Goal: Information Seeking & Learning: Learn about a topic

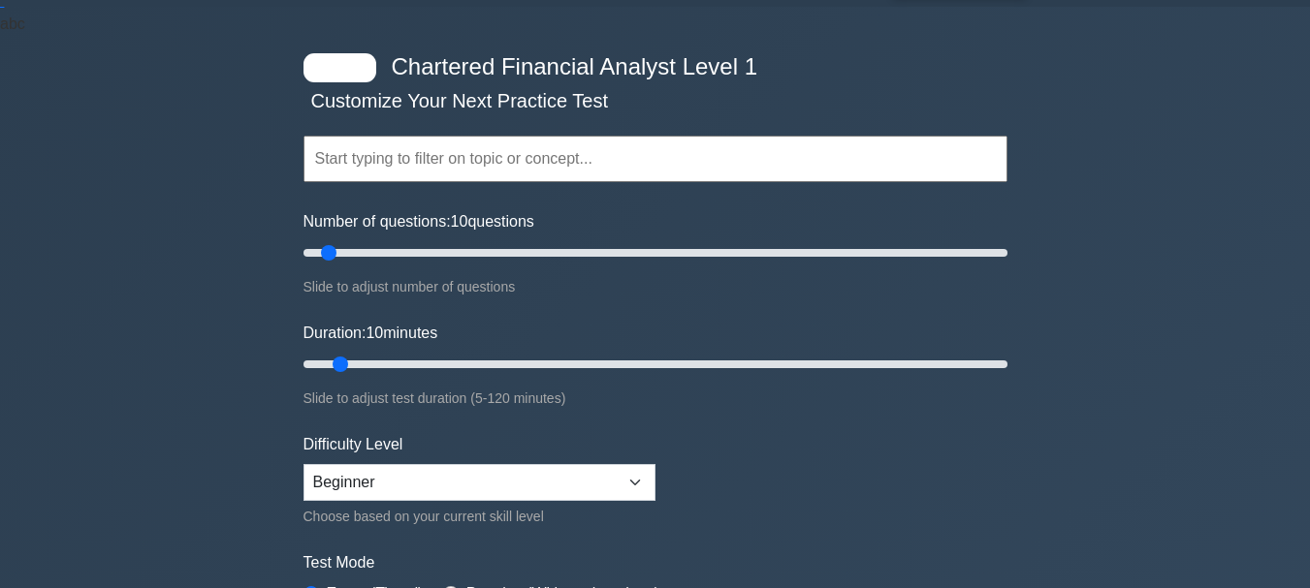
scroll to position [54, 0]
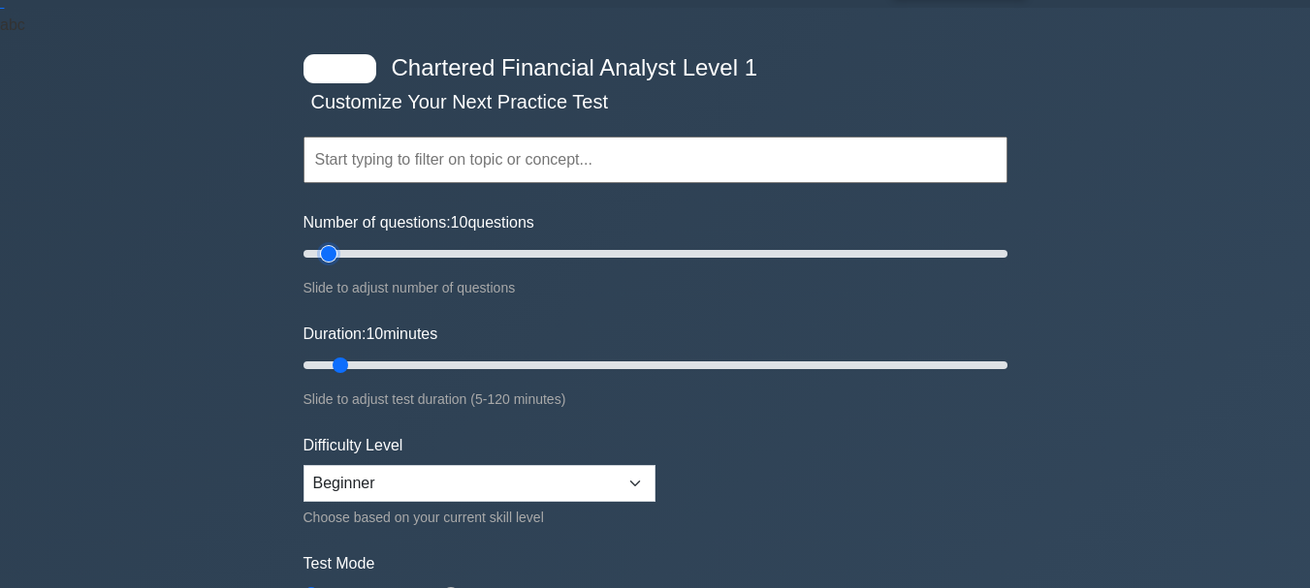
click at [334, 247] on input "Number of questions: 10 questions" at bounding box center [655, 253] width 704 height 23
drag, startPoint x: 334, startPoint y: 250, endPoint x: 932, endPoint y: 247, distance: 597.2
type input "180"
click at [932, 247] on input "Number of questions: 180 questions" at bounding box center [655, 253] width 704 height 23
drag, startPoint x: 339, startPoint y: 353, endPoint x: 412, endPoint y: 365, distance: 73.6
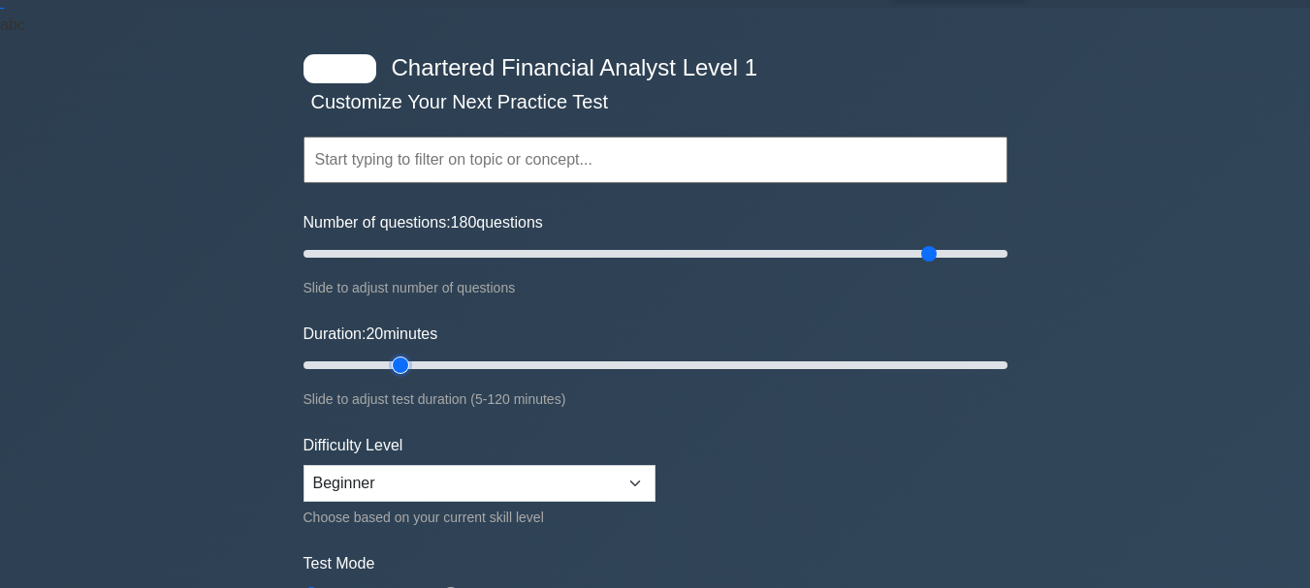
click at [412, 365] on input "Duration: 20 minutes" at bounding box center [655, 365] width 704 height 23
drag, startPoint x: 395, startPoint y: 364, endPoint x: 1102, endPoint y: 395, distance: 708.4
type input "120"
click at [1007, 377] on input "Duration: 120 minutes" at bounding box center [655, 365] width 704 height 23
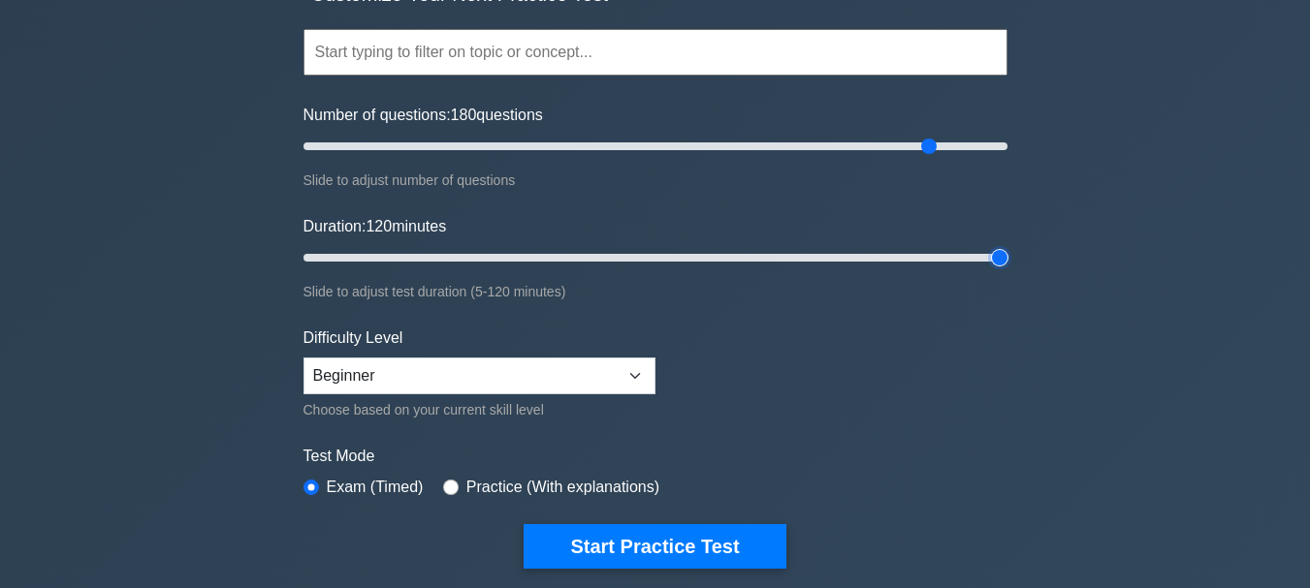
scroll to position [170, 0]
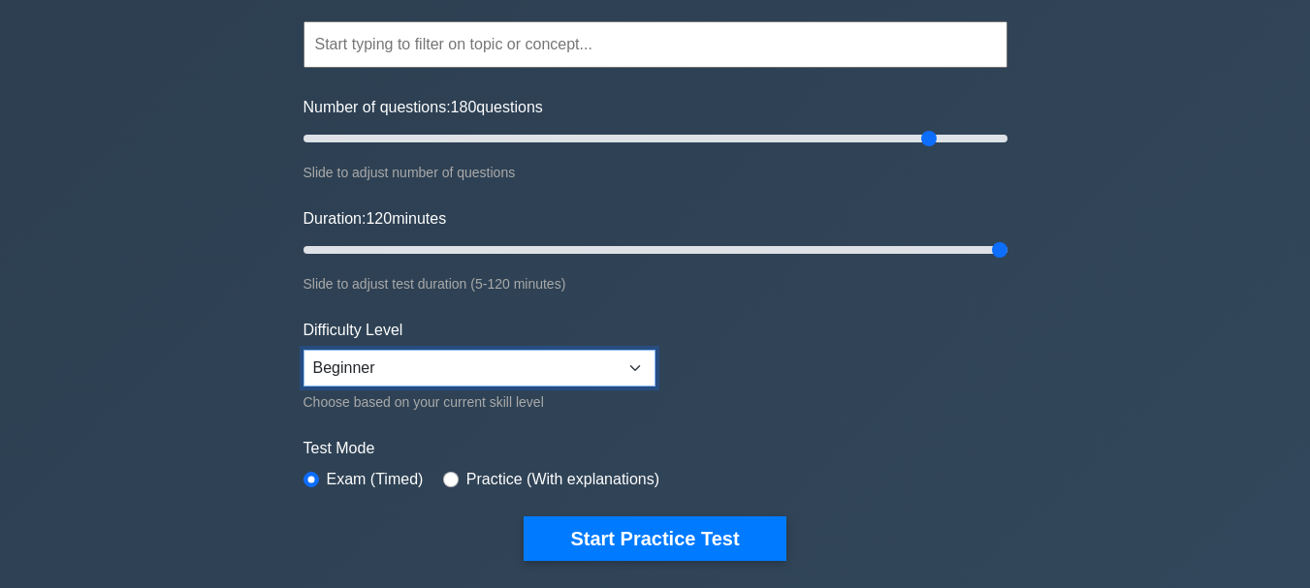
click at [641, 376] on select "Beginner Intermediate Expert" at bounding box center [479, 368] width 352 height 37
click at [303, 350] on select "Beginner Intermediate Expert" at bounding box center [479, 368] width 352 height 37
click at [629, 378] on select "Beginner Intermediate Expert" at bounding box center [479, 368] width 352 height 37
click at [303, 350] on select "Beginner Intermediate Expert" at bounding box center [479, 368] width 352 height 37
click at [598, 367] on select "Beginner Intermediate Expert" at bounding box center [479, 368] width 352 height 37
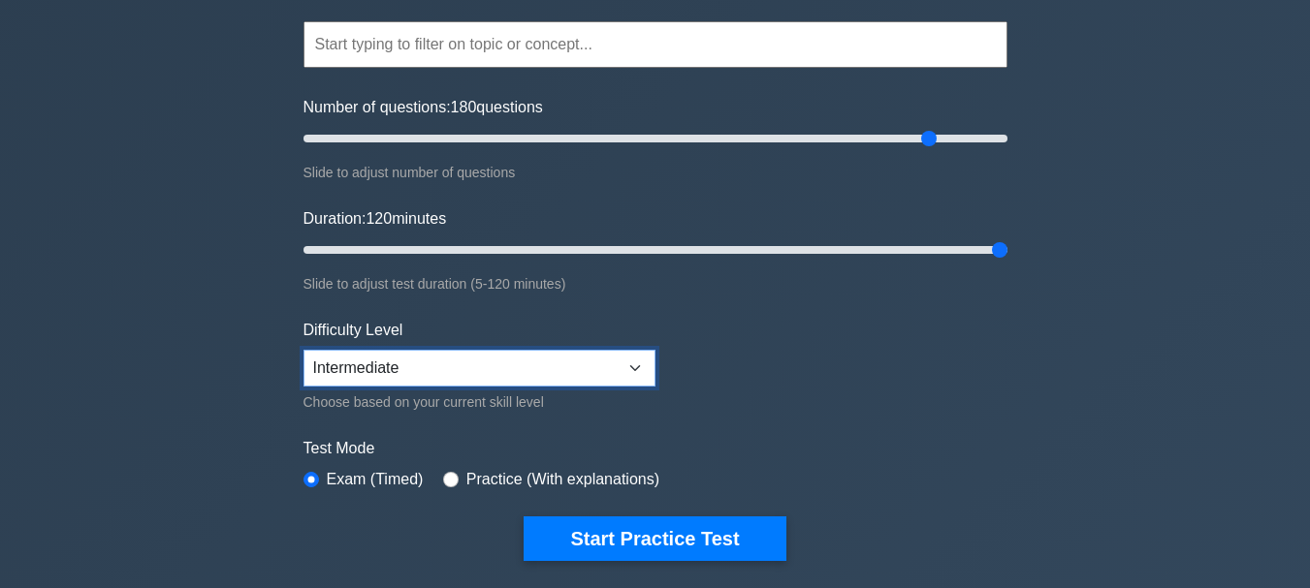
select select "expert"
click at [303, 350] on select "Beginner Intermediate Expert" at bounding box center [479, 368] width 352 height 37
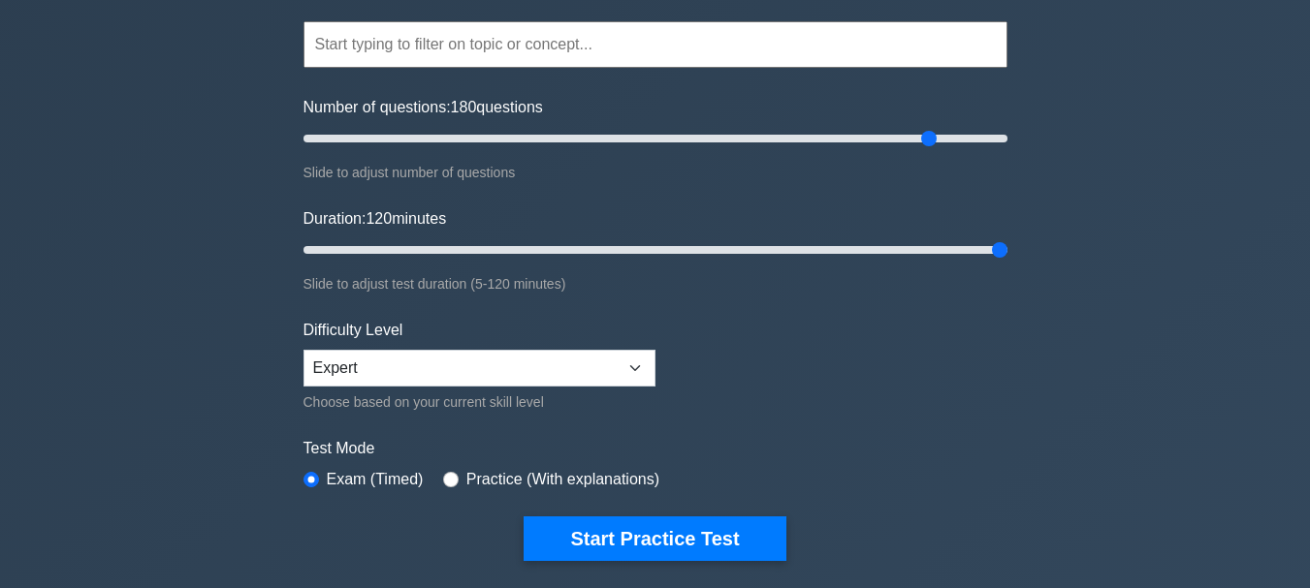
click at [532, 486] on label "Practice (With explanations)" at bounding box center [562, 479] width 193 height 23
click at [540, 481] on label "Practice (With explanations)" at bounding box center [562, 479] width 193 height 23
click at [561, 477] on label "Practice (With explanations)" at bounding box center [562, 479] width 193 height 23
click at [444, 472] on input "radio" at bounding box center [451, 480] width 16 height 16
radio input "true"
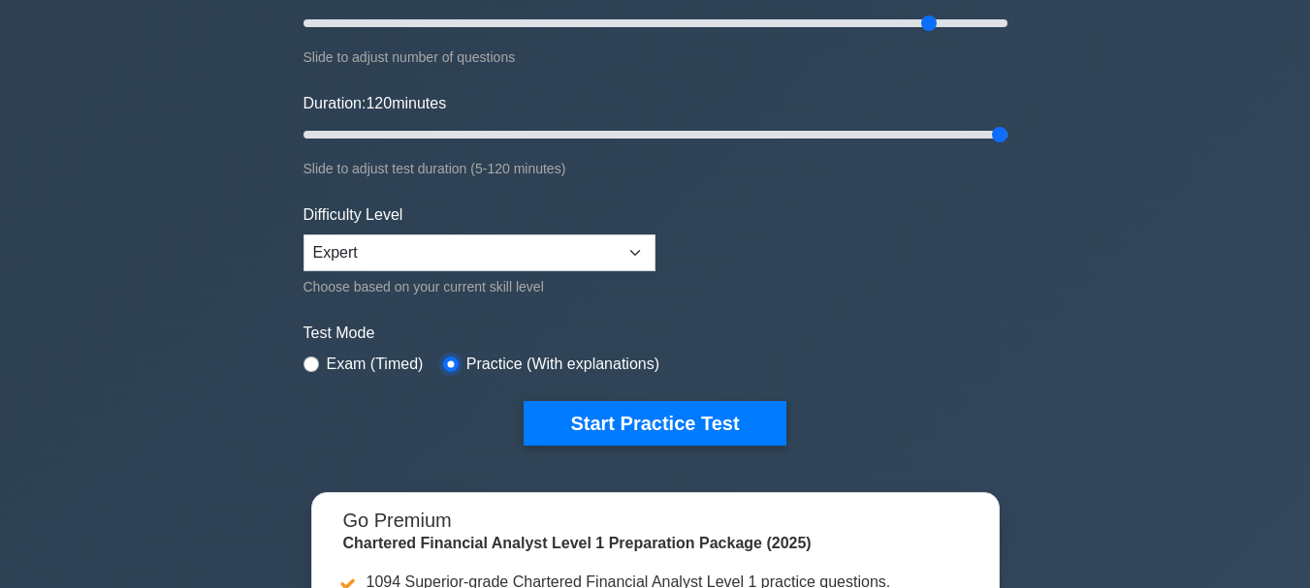
scroll to position [280, 0]
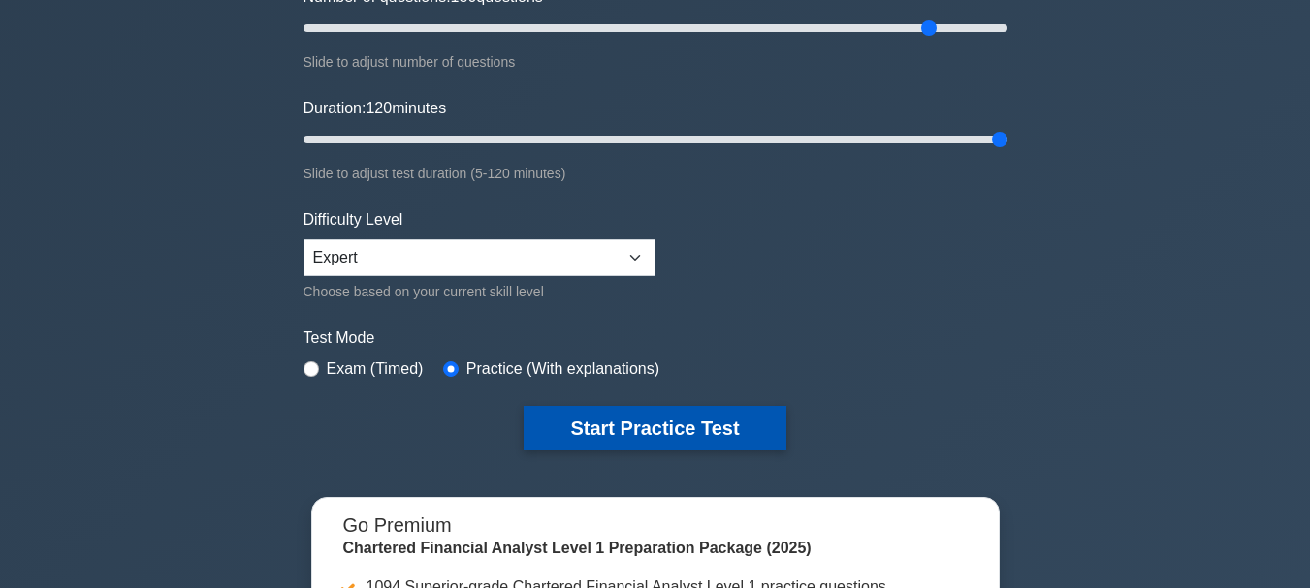
click at [708, 424] on button "Start Practice Test" at bounding box center [654, 428] width 262 height 45
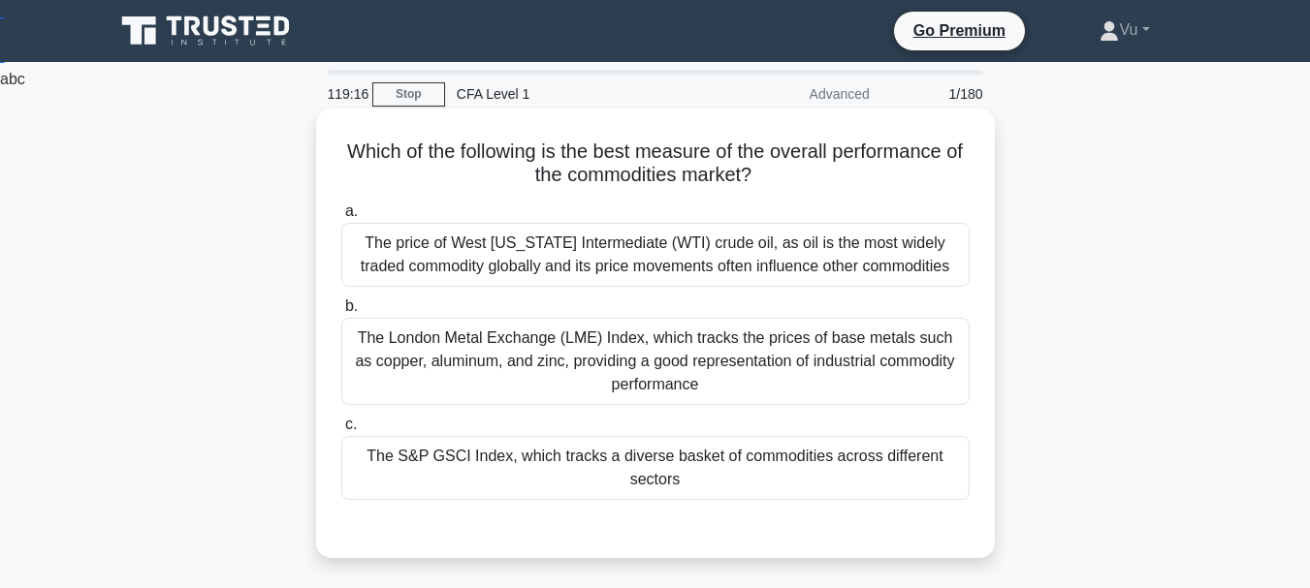
click at [767, 475] on div "The S&P GSCI Index, which tracks a diverse basket of commodities across differe…" at bounding box center [655, 468] width 628 height 64
click at [341, 431] on input "c. The S&P GSCI Index, which tracks a diverse basket of commodities across diff…" at bounding box center [341, 425] width 0 height 13
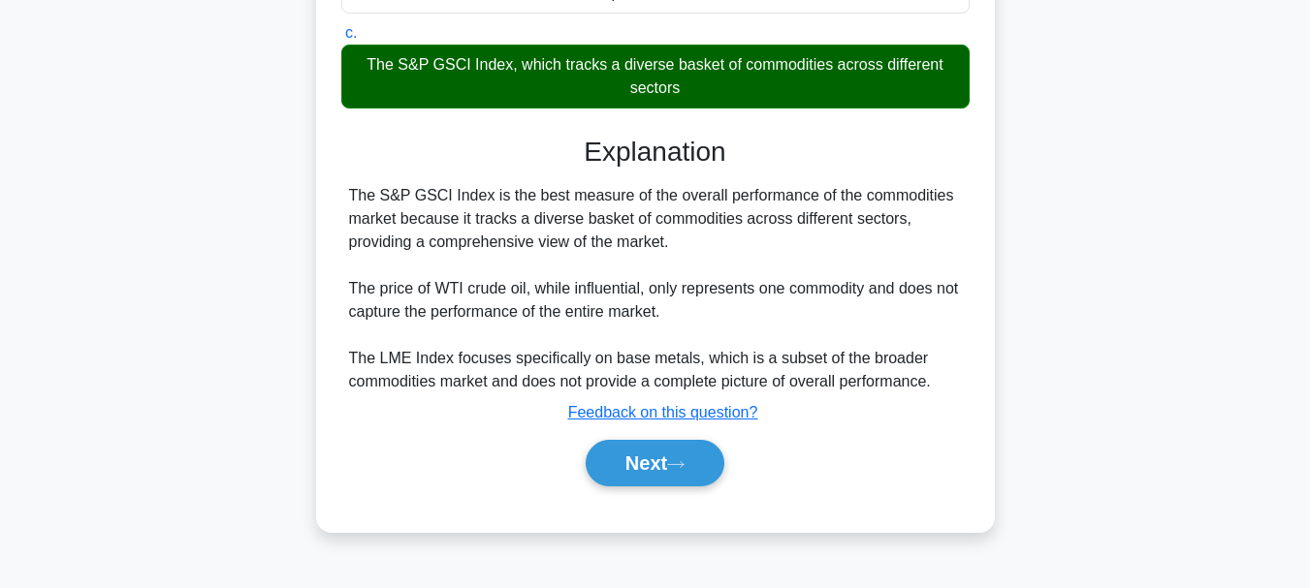
scroll to position [411, 0]
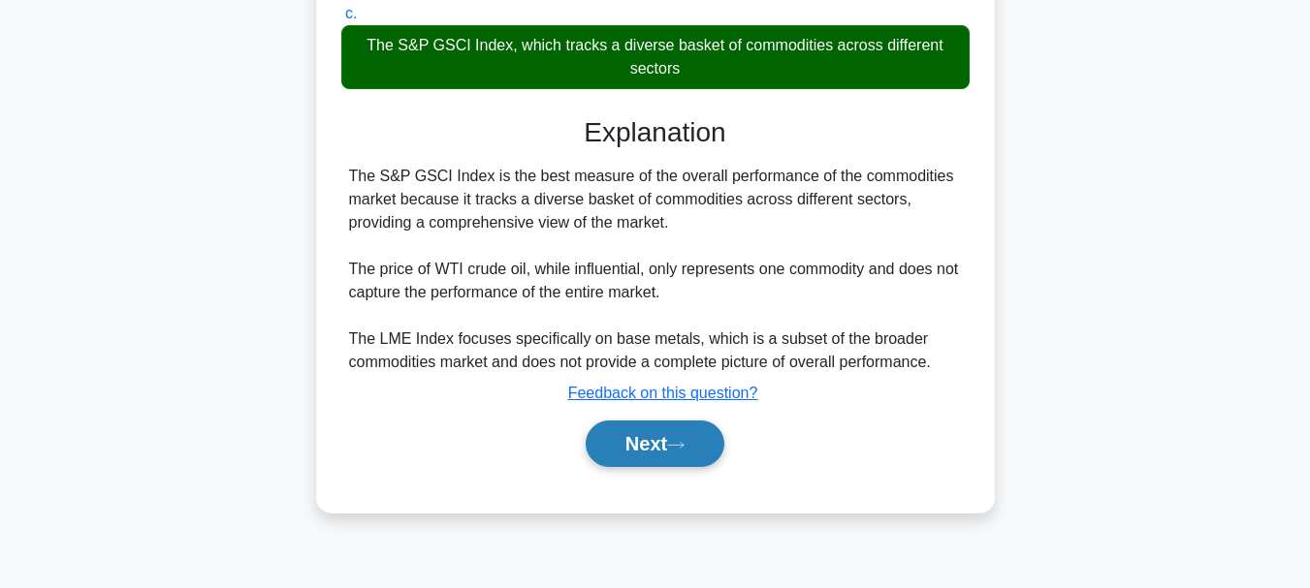
click at [639, 435] on button "Next" at bounding box center [655, 444] width 139 height 47
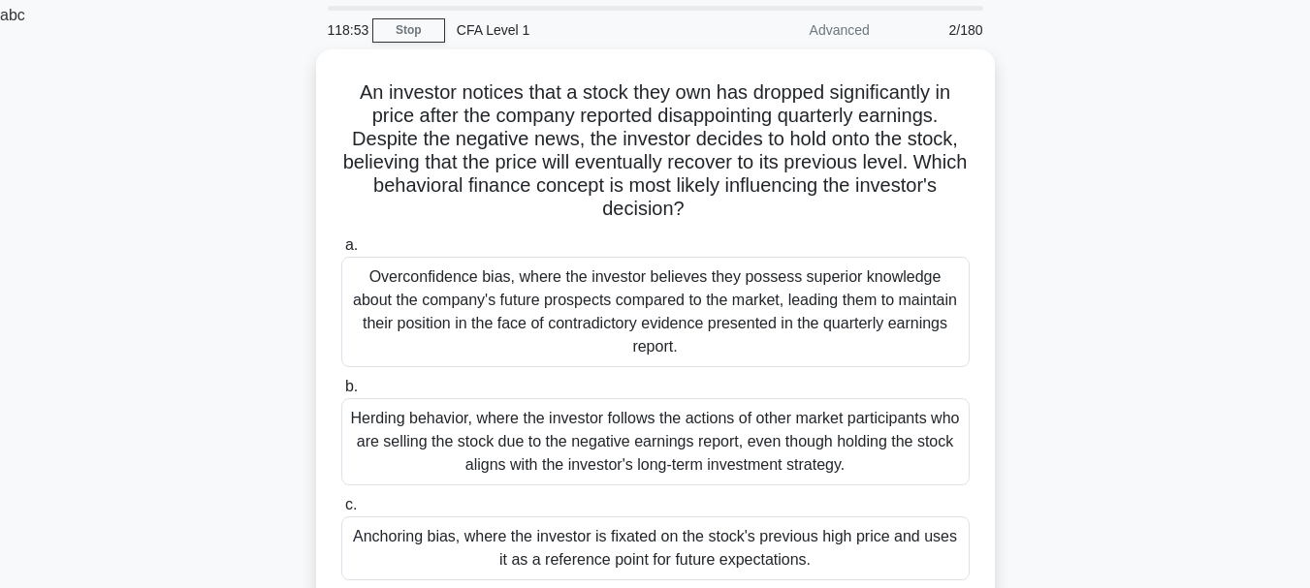
scroll to position [66, 0]
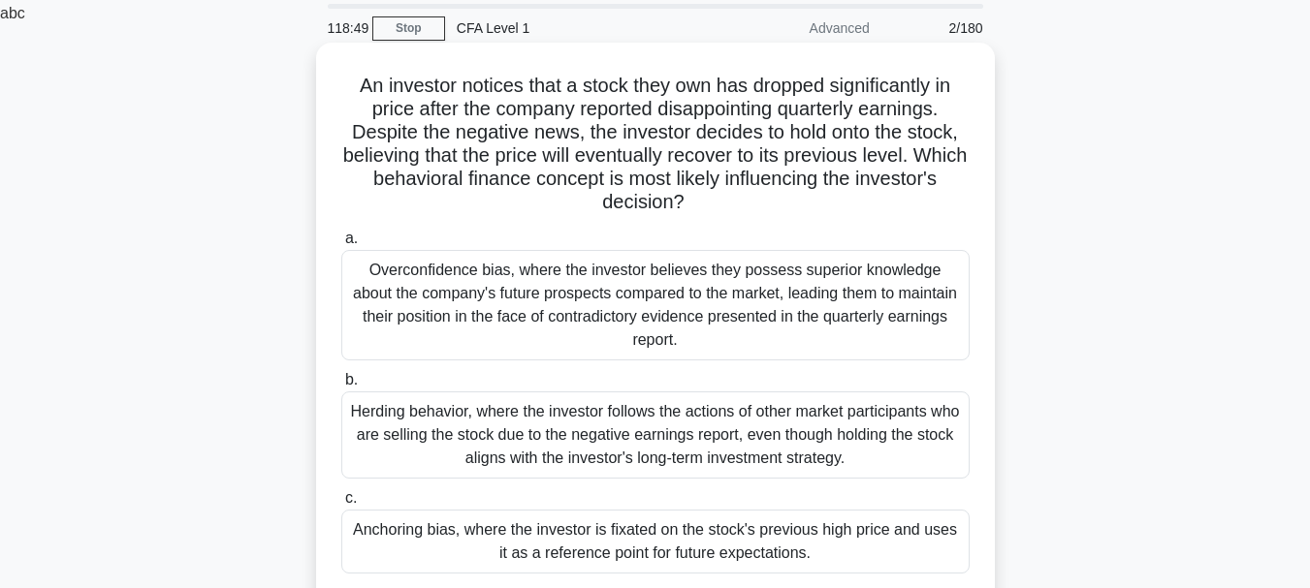
click at [765, 523] on div "Anchoring bias, where the investor is fixated on the stock's previous high pric…" at bounding box center [655, 542] width 628 height 64
click at [341, 505] on input "c. Anchoring bias, where the investor is fixated on the stock's previous high p…" at bounding box center [341, 498] width 0 height 13
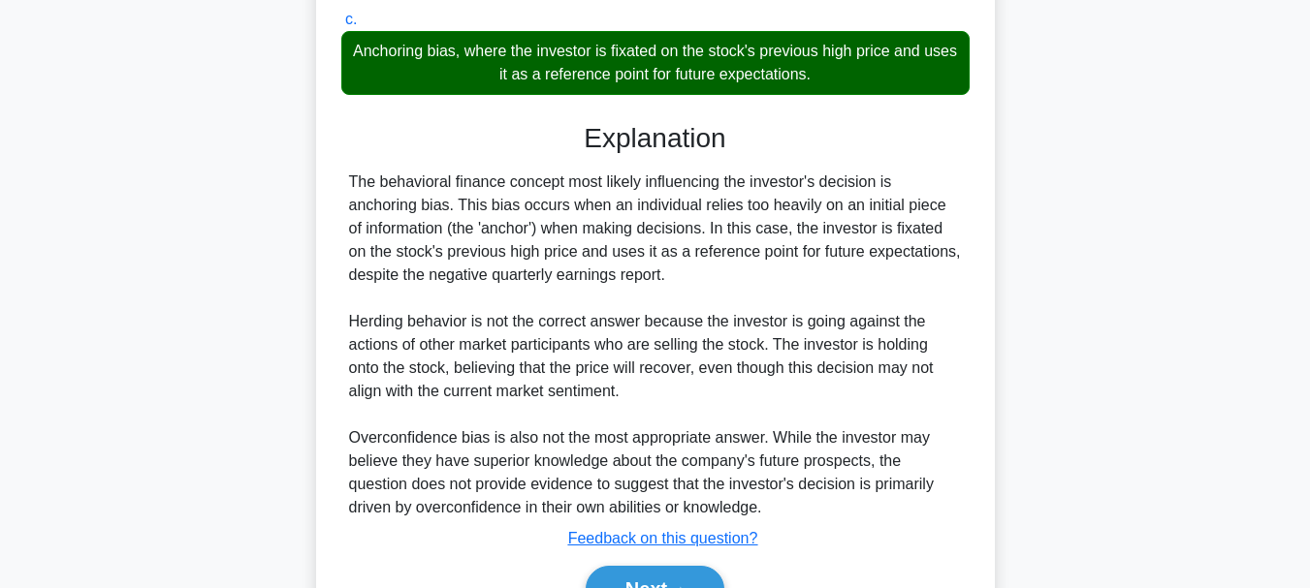
scroll to position [558, 0]
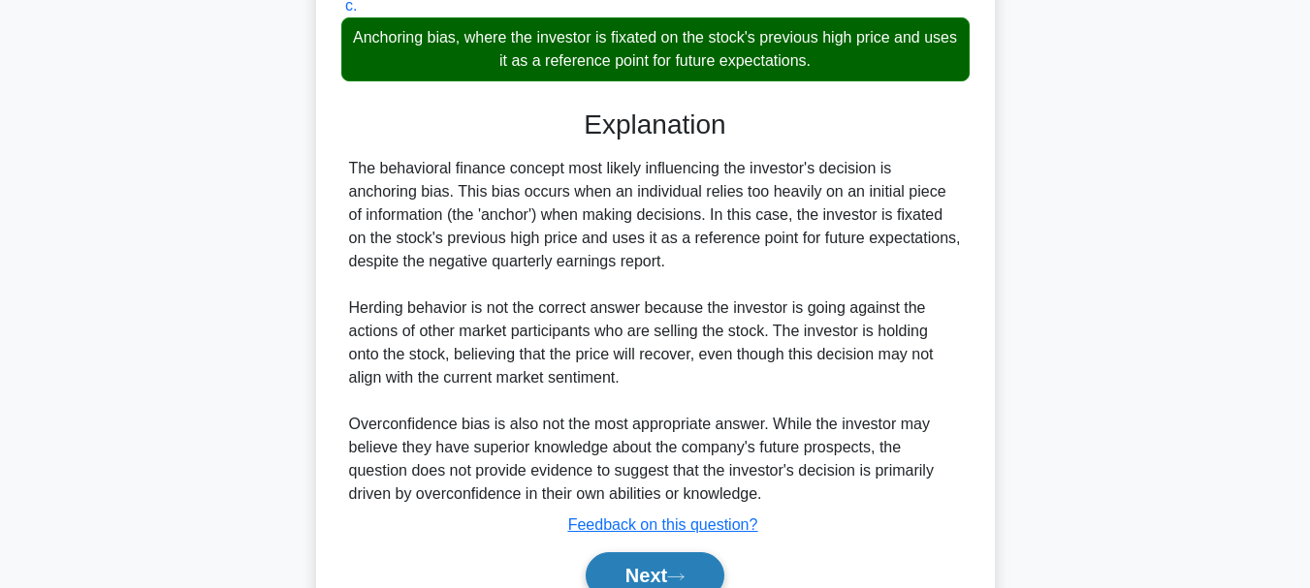
click at [694, 553] on button "Next" at bounding box center [655, 576] width 139 height 47
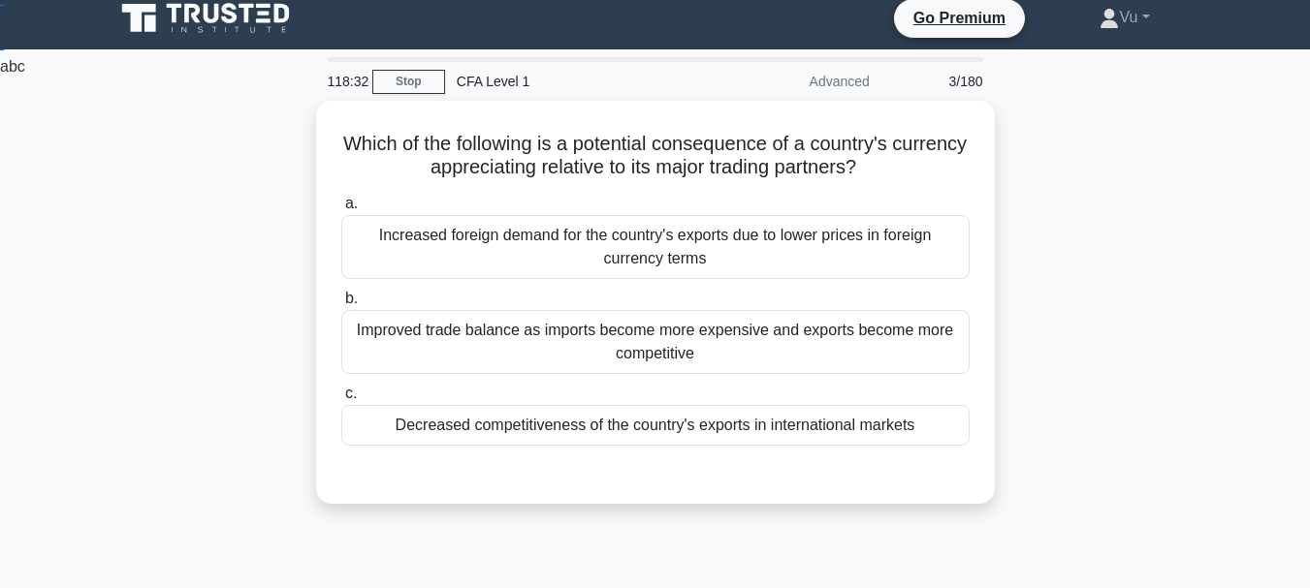
scroll to position [7, 0]
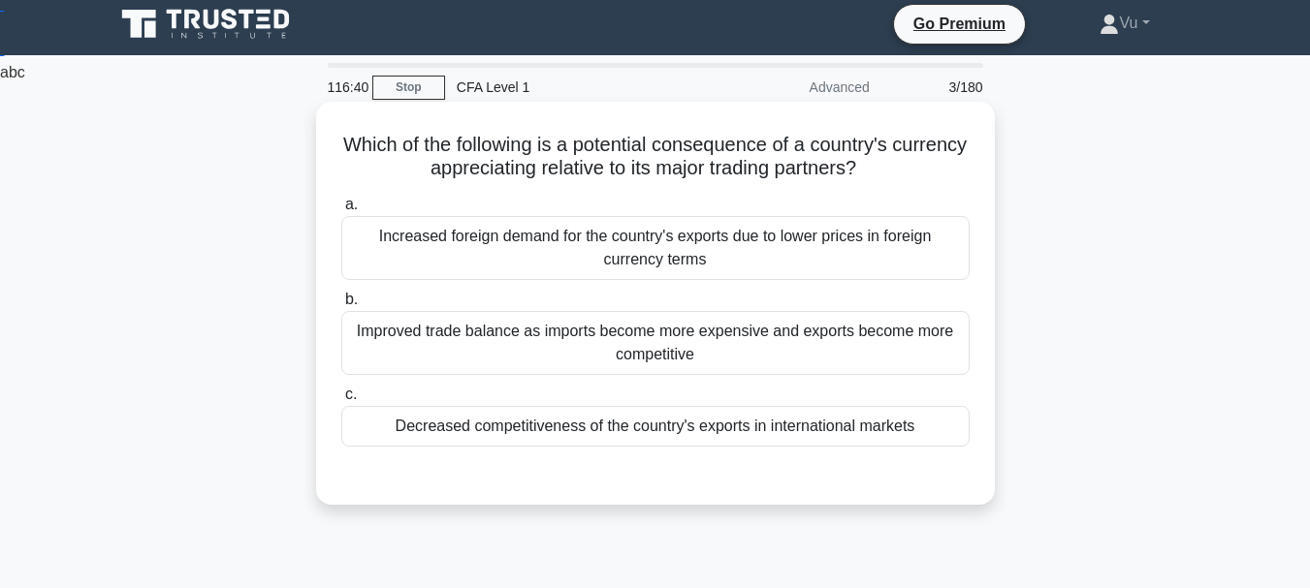
click at [765, 417] on div "Decreased competitiveness of the country's exports in international markets" at bounding box center [655, 426] width 628 height 41
click at [341, 401] on input "c. Decreased competitiveness of the country's exports in international markets" at bounding box center [341, 395] width 0 height 13
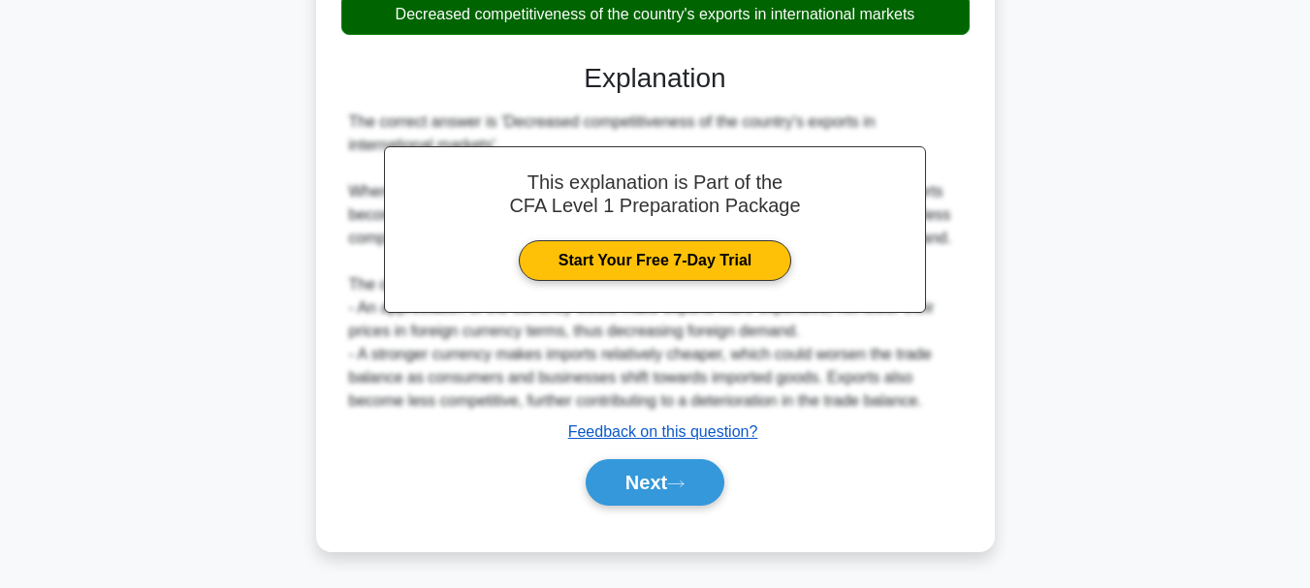
scroll to position [420, 0]
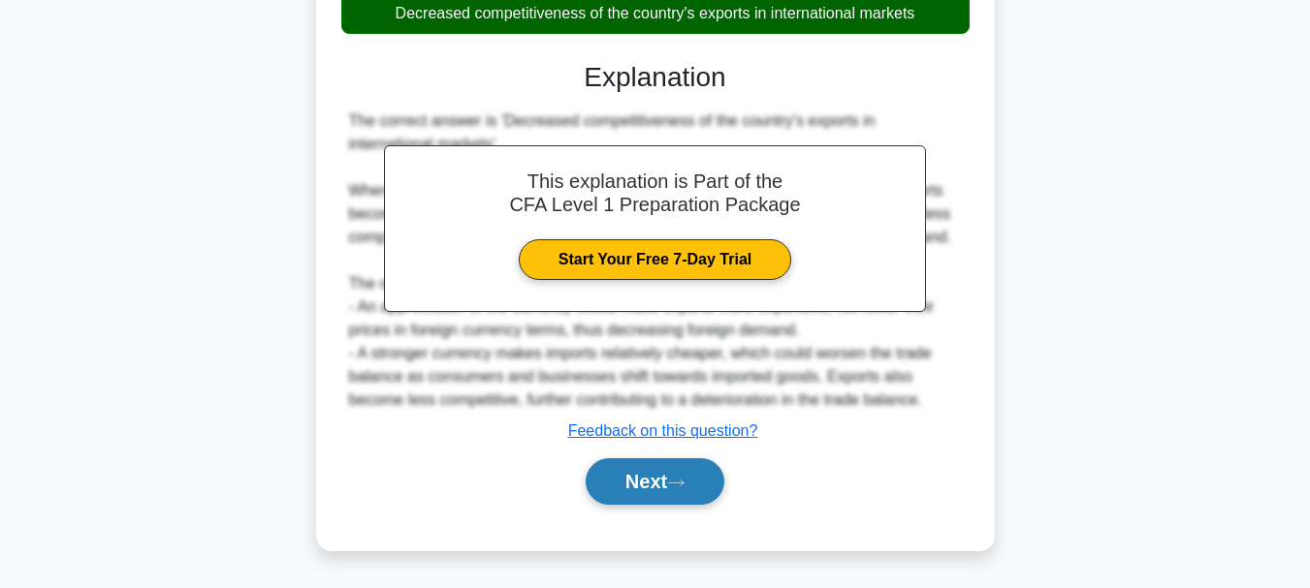
click at [627, 475] on button "Next" at bounding box center [655, 482] width 139 height 47
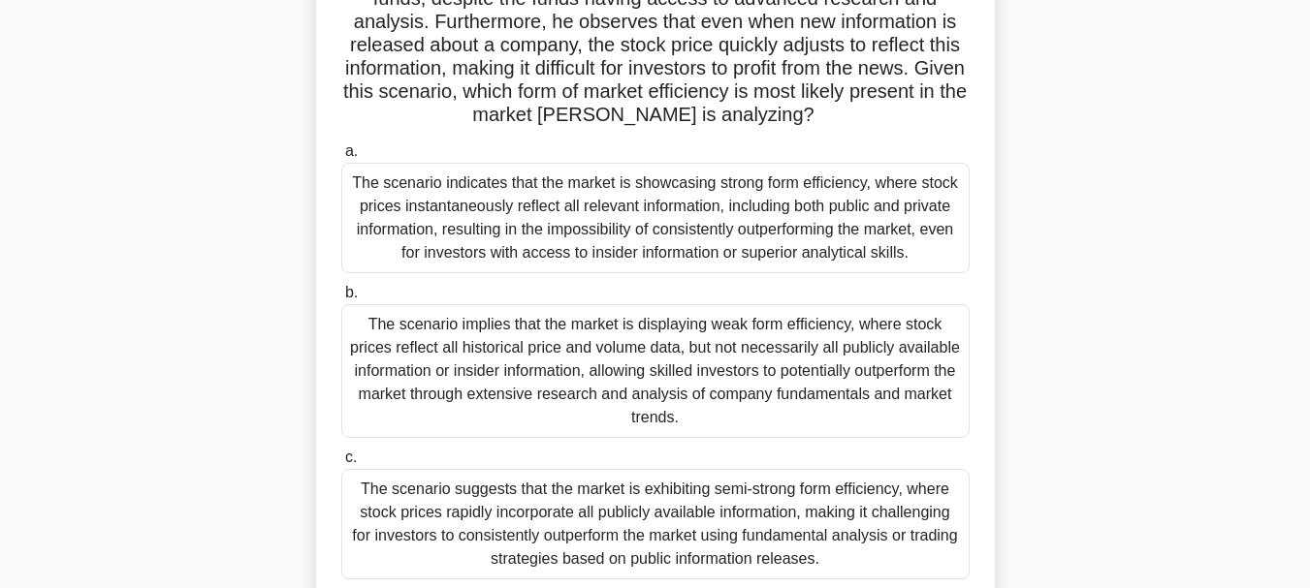
scroll to position [226, 0]
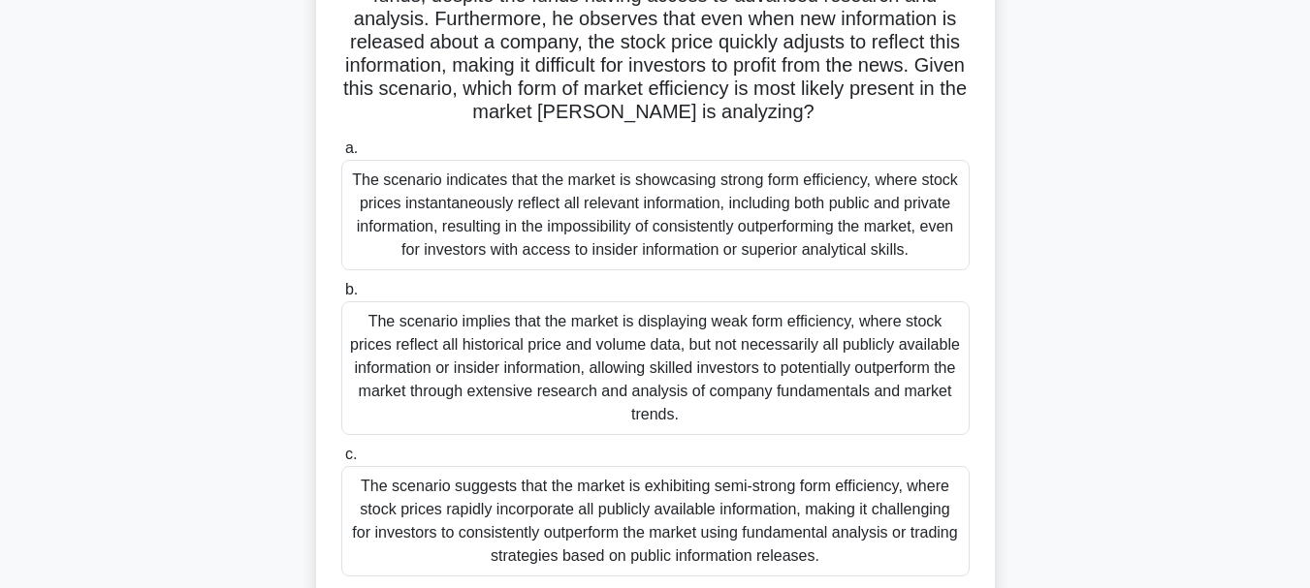
click at [794, 528] on div "The scenario suggests that the market is exhibiting semi-strong form efficiency…" at bounding box center [655, 521] width 628 height 111
click at [341, 461] on input "c. The scenario suggests that the market is exhibiting semi-strong form efficie…" at bounding box center [341, 455] width 0 height 13
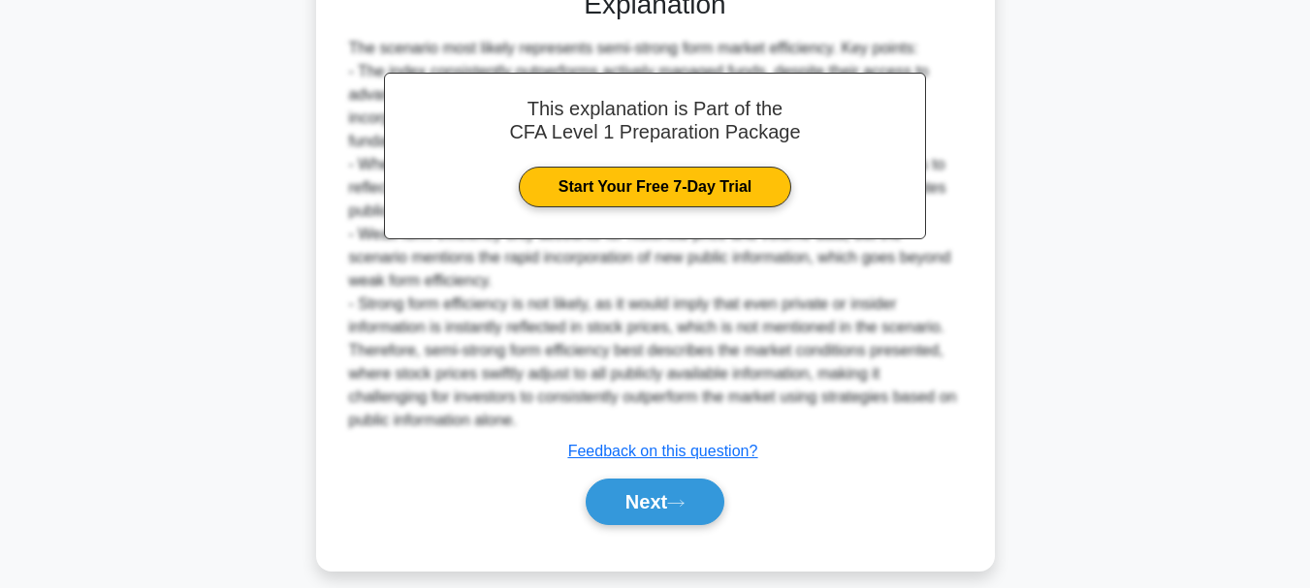
scroll to position [862, 0]
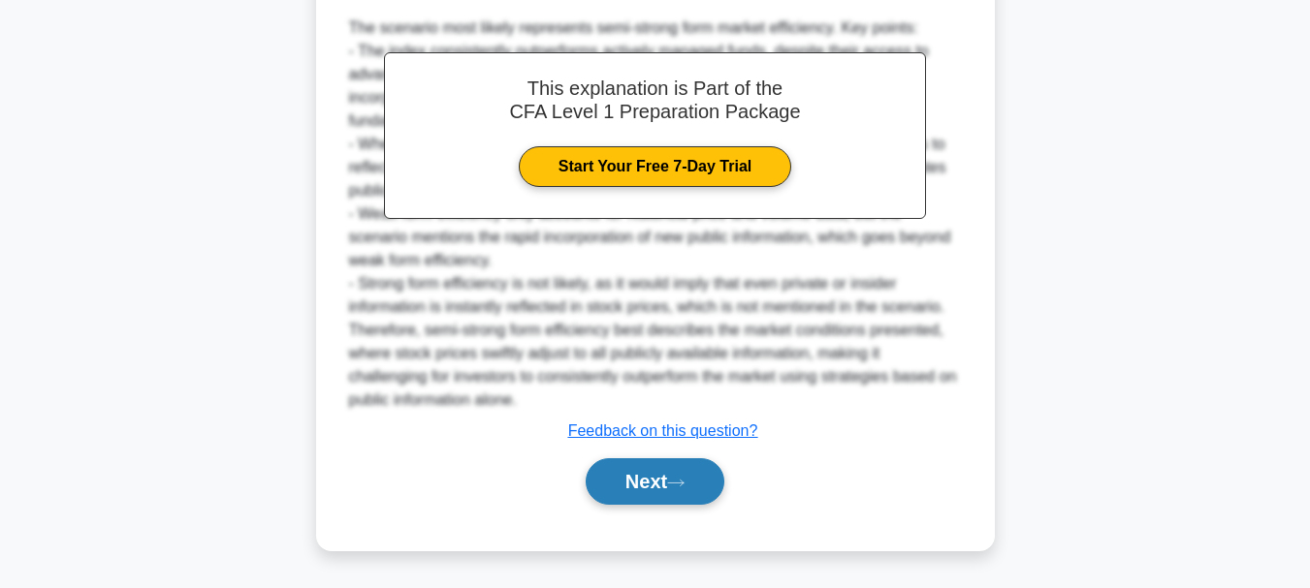
click at [666, 480] on button "Next" at bounding box center [655, 482] width 139 height 47
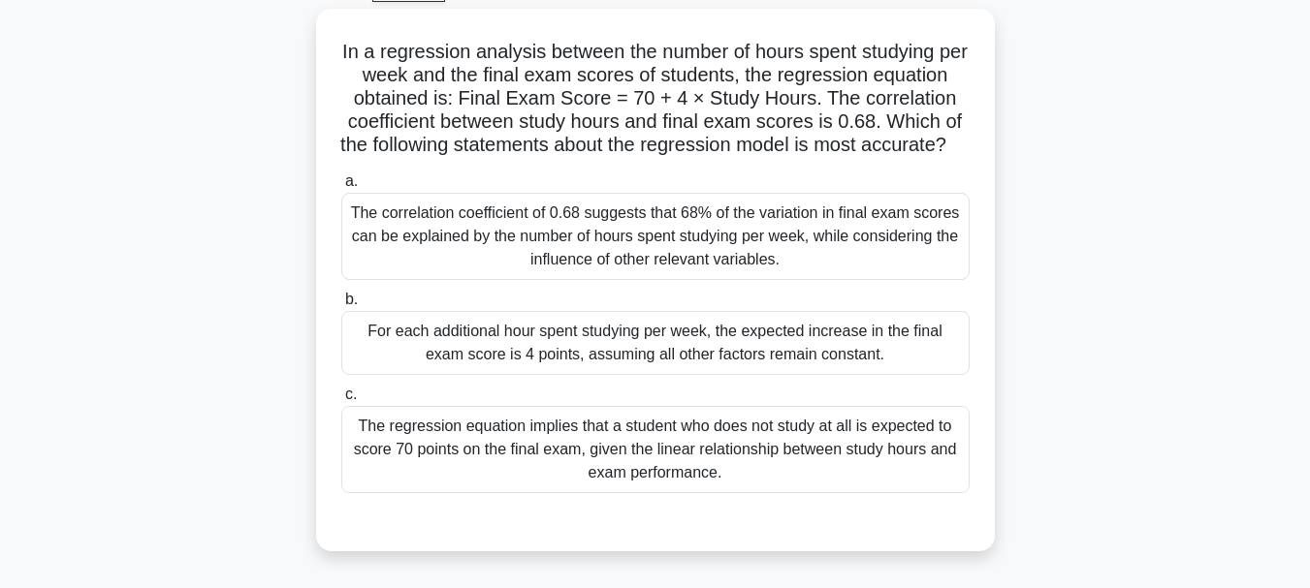
scroll to position [101, 0]
click at [824, 267] on div "The correlation coefficient of 0.68 suggests that 68% of the variation in final…" at bounding box center [655, 235] width 628 height 87
click at [341, 187] on input "a. The correlation coefficient of 0.68 suggests that 68% of the variation in fi…" at bounding box center [341, 180] width 0 height 13
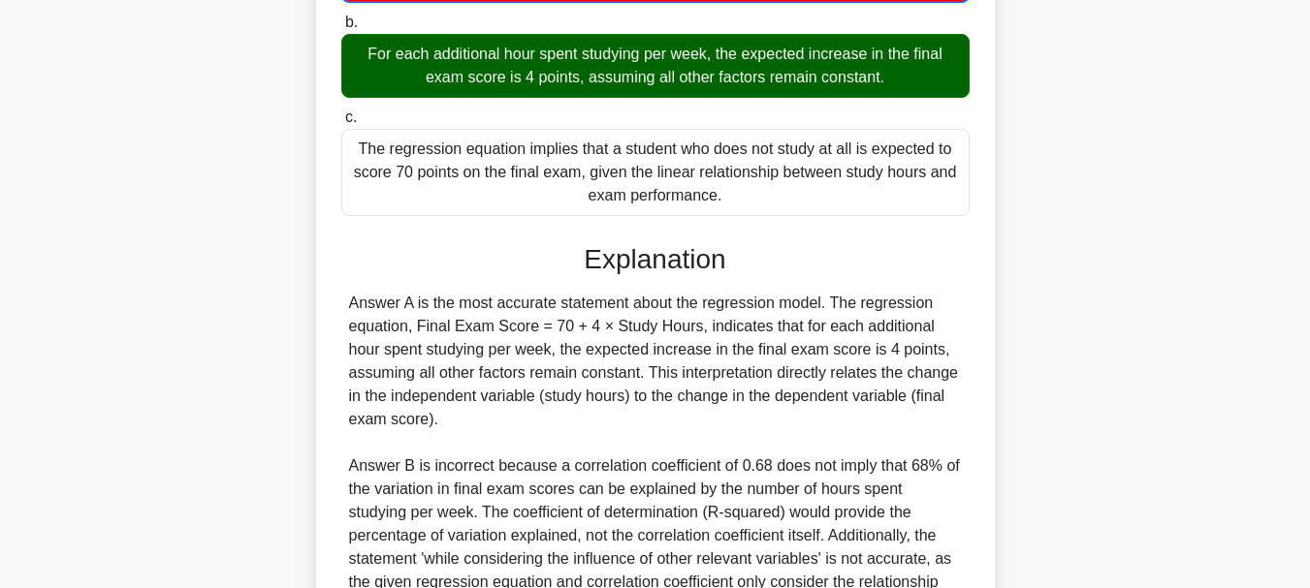
scroll to position [771, 0]
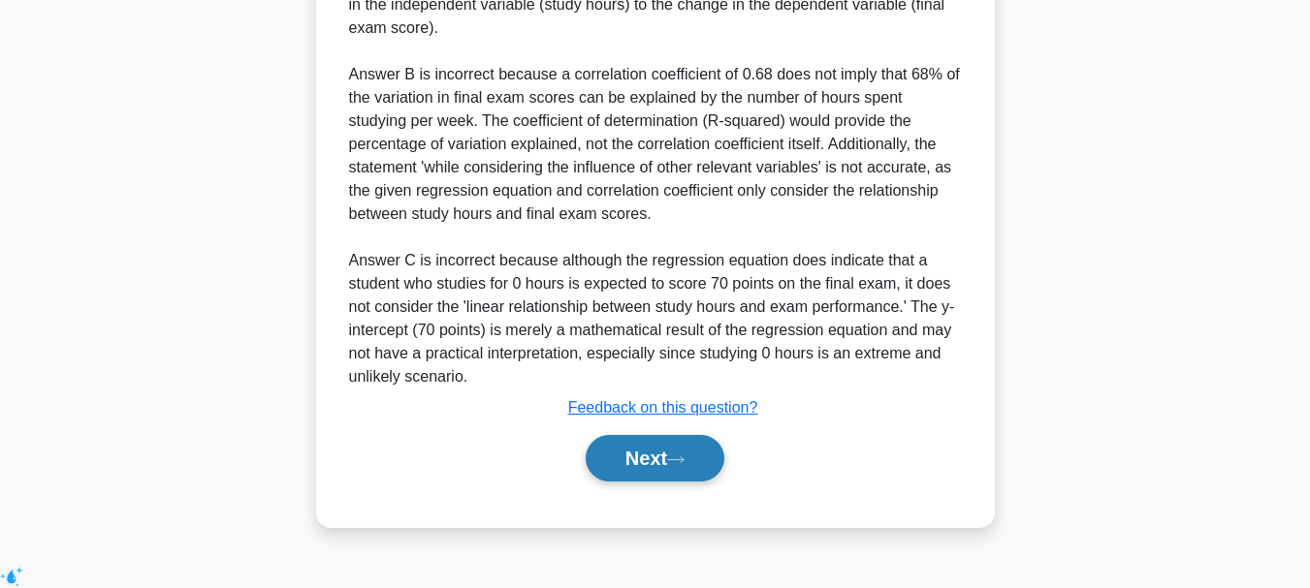
click at [673, 482] on button "Next" at bounding box center [655, 458] width 139 height 47
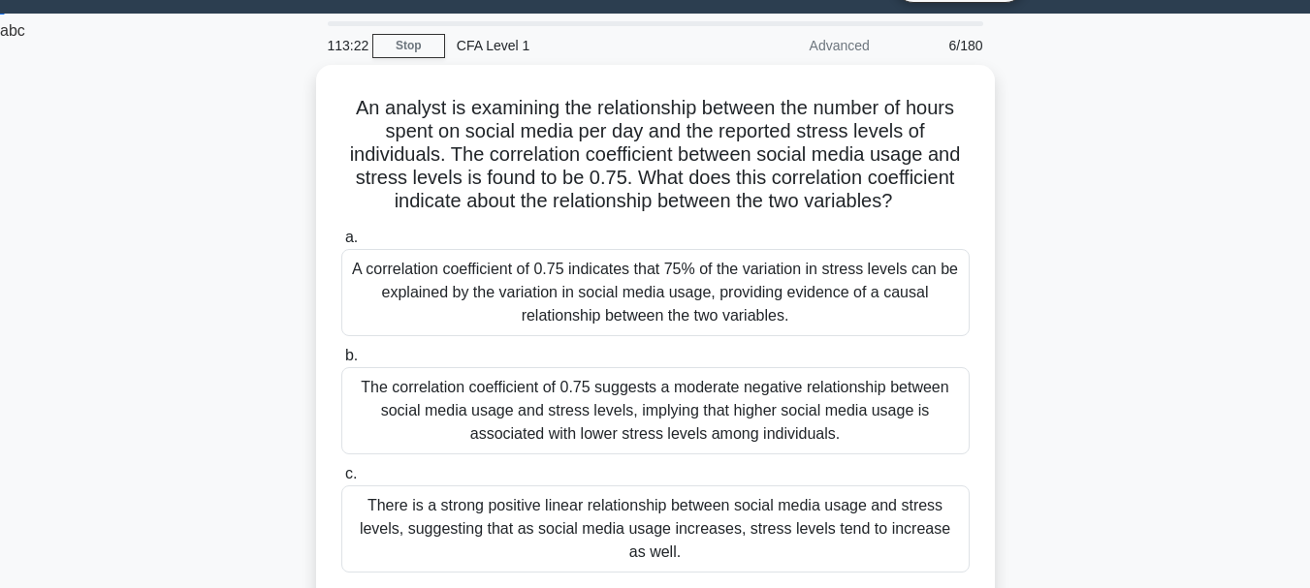
scroll to position [52, 0]
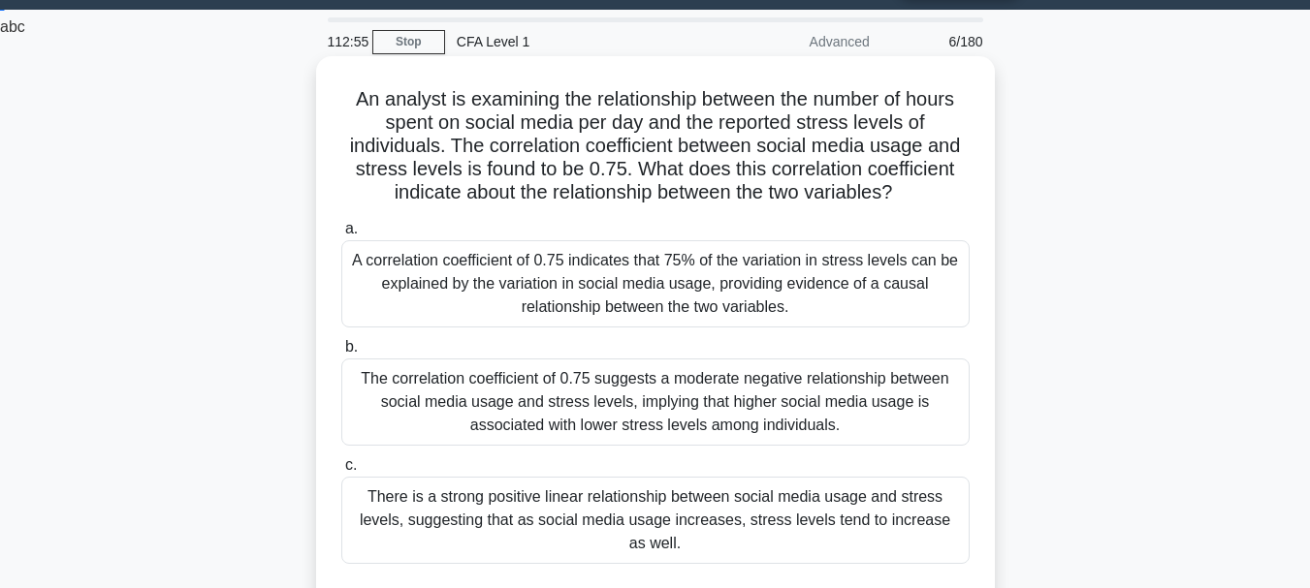
click at [762, 549] on div "There is a strong positive linear relationship between social media usage and s…" at bounding box center [655, 520] width 628 height 87
click at [341, 472] on input "c. There is a strong positive linear relationship between social media usage an…" at bounding box center [341, 466] width 0 height 13
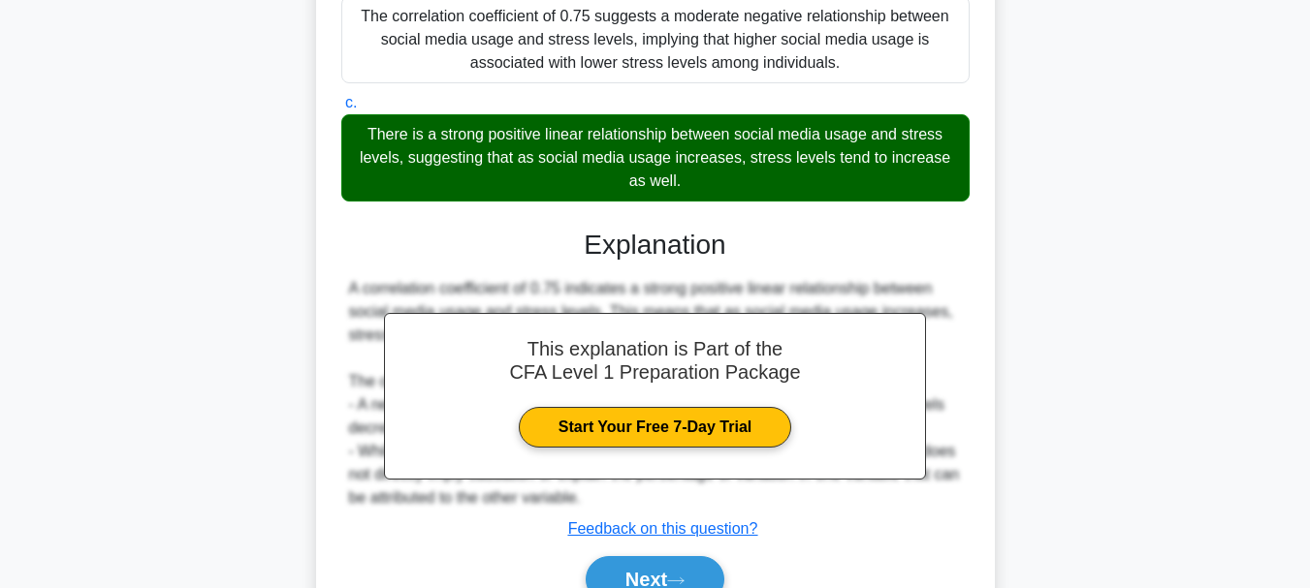
scroll to position [513, 0]
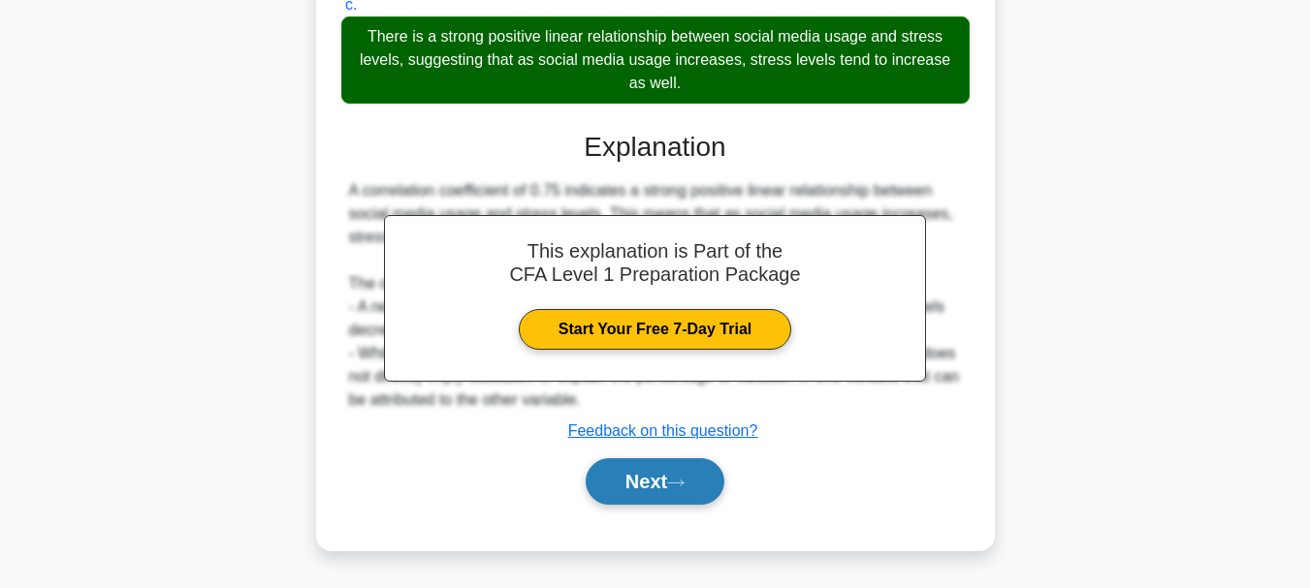
click at [683, 476] on button "Next" at bounding box center [655, 482] width 139 height 47
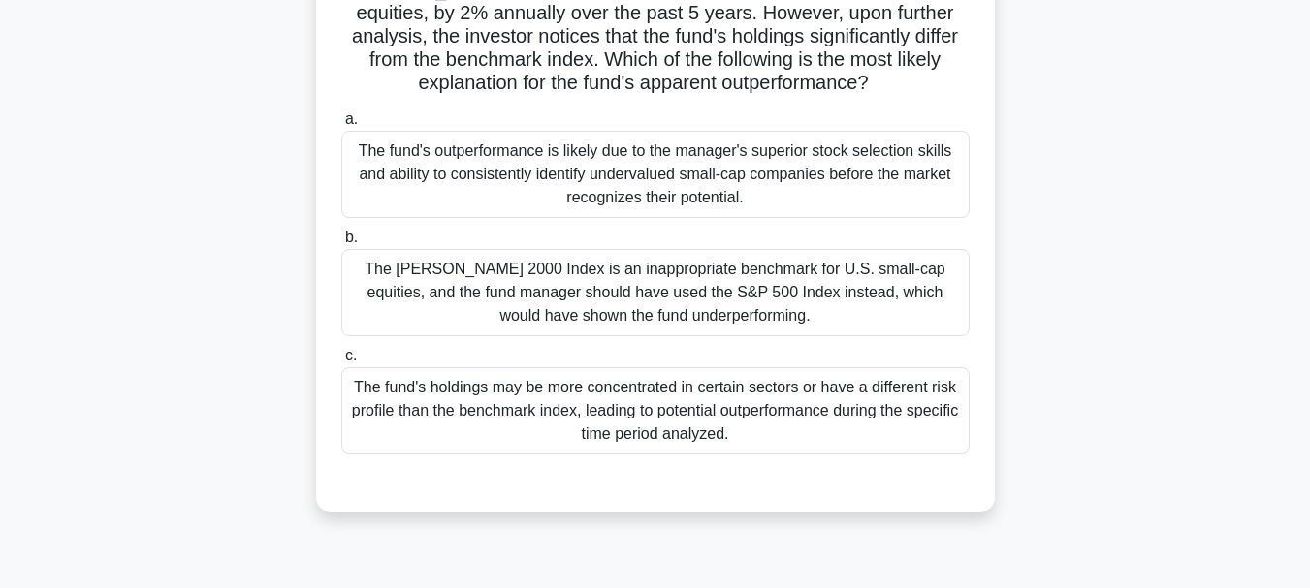
scroll to position [203, 0]
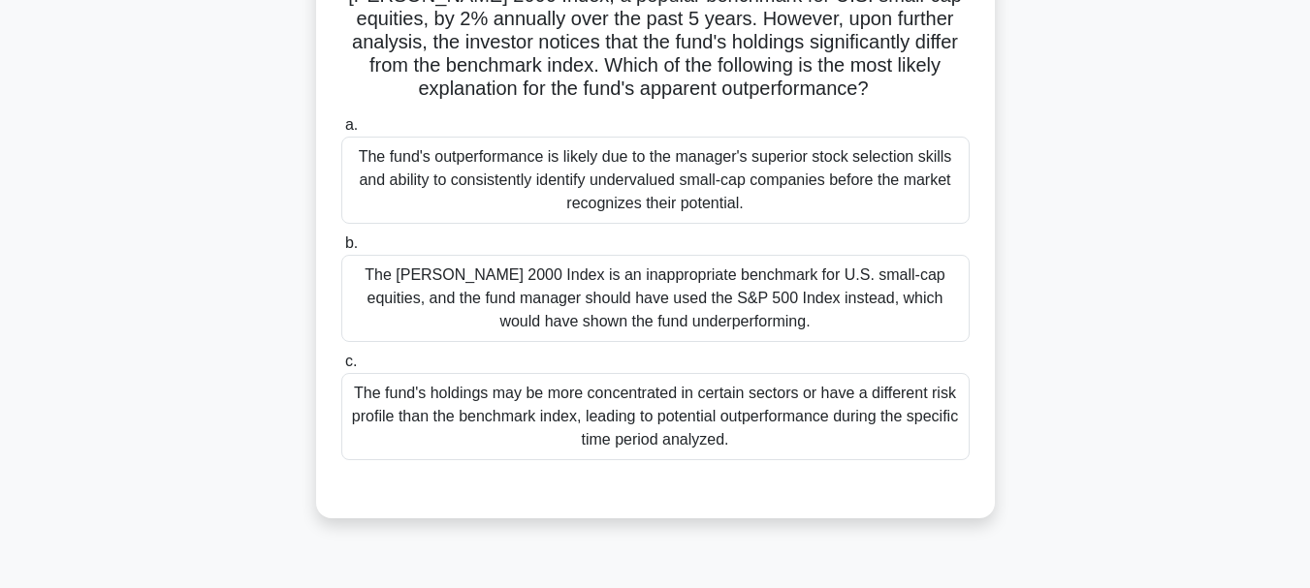
click at [848, 291] on div "The [PERSON_NAME] 2000 Index is an inappropriate benchmark for U.S. small-cap e…" at bounding box center [655, 298] width 628 height 87
click at [341, 250] on input "b. The [PERSON_NAME] 2000 Index is an inappropriate benchmark for U.S. small-ca…" at bounding box center [341, 244] width 0 height 13
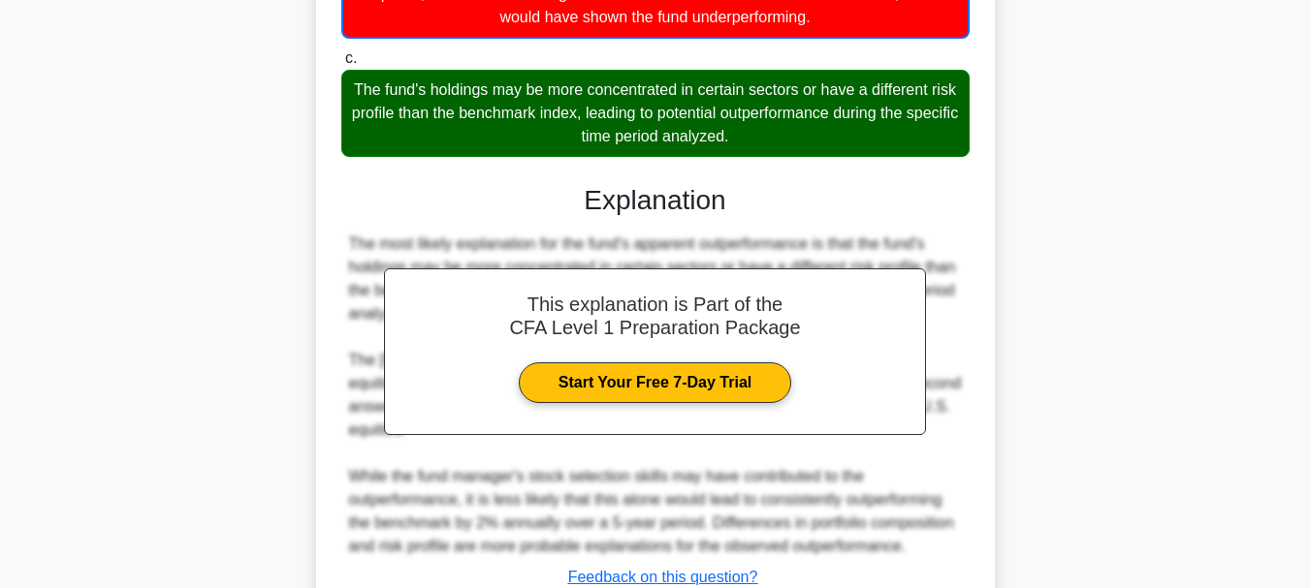
scroll to position [631, 0]
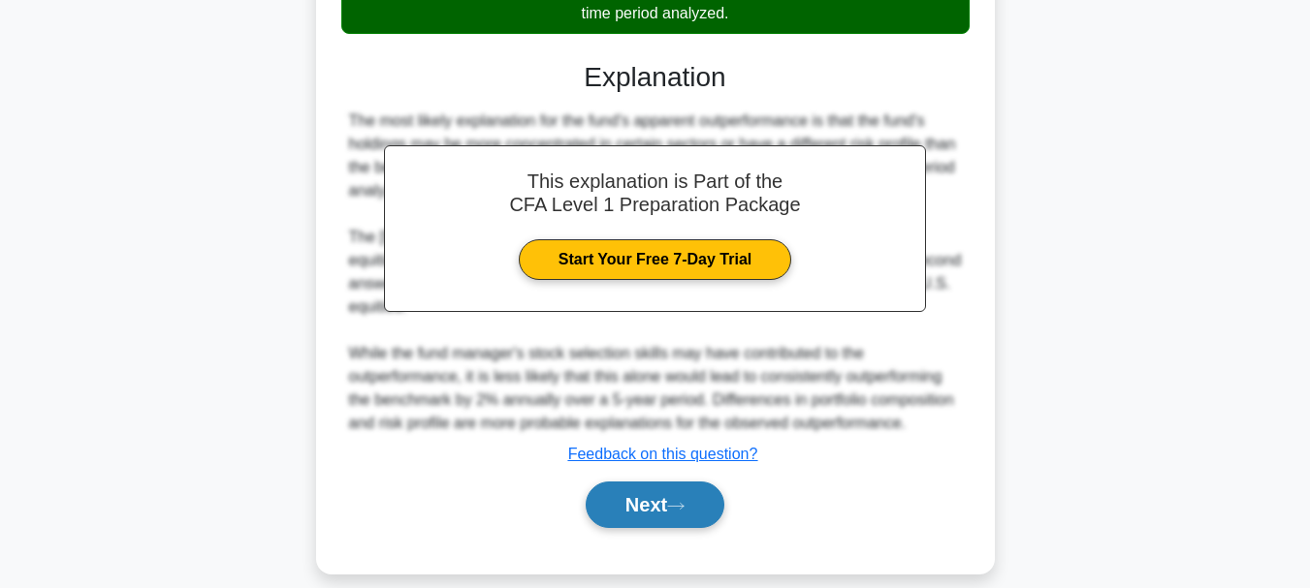
click at [650, 483] on button "Next" at bounding box center [655, 505] width 139 height 47
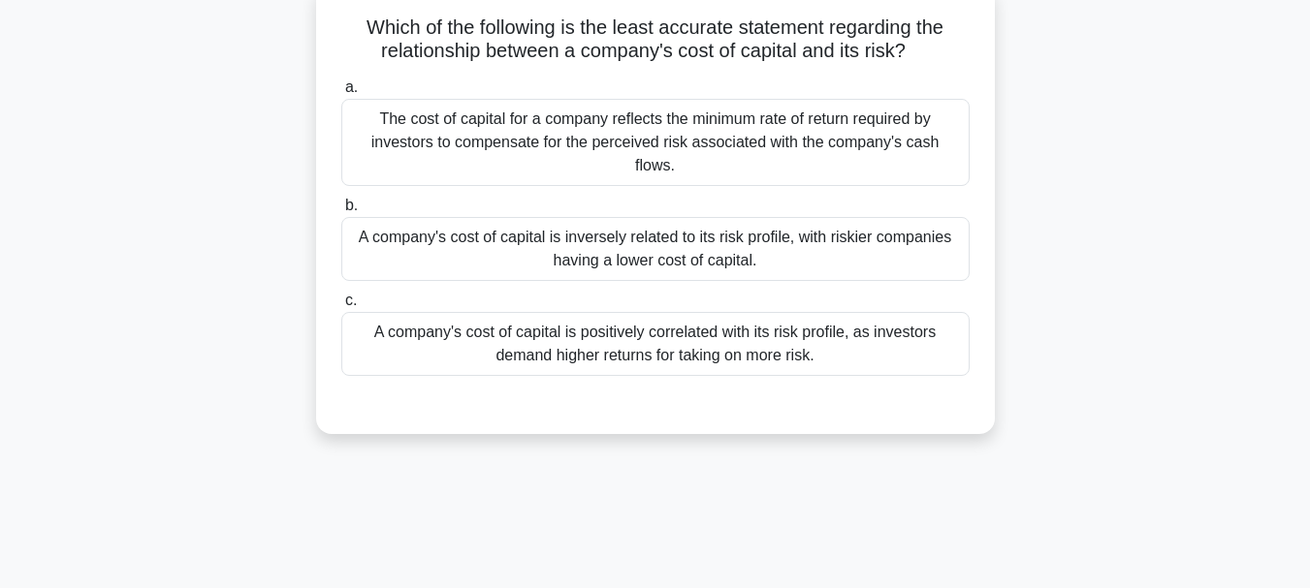
scroll to position [0, 0]
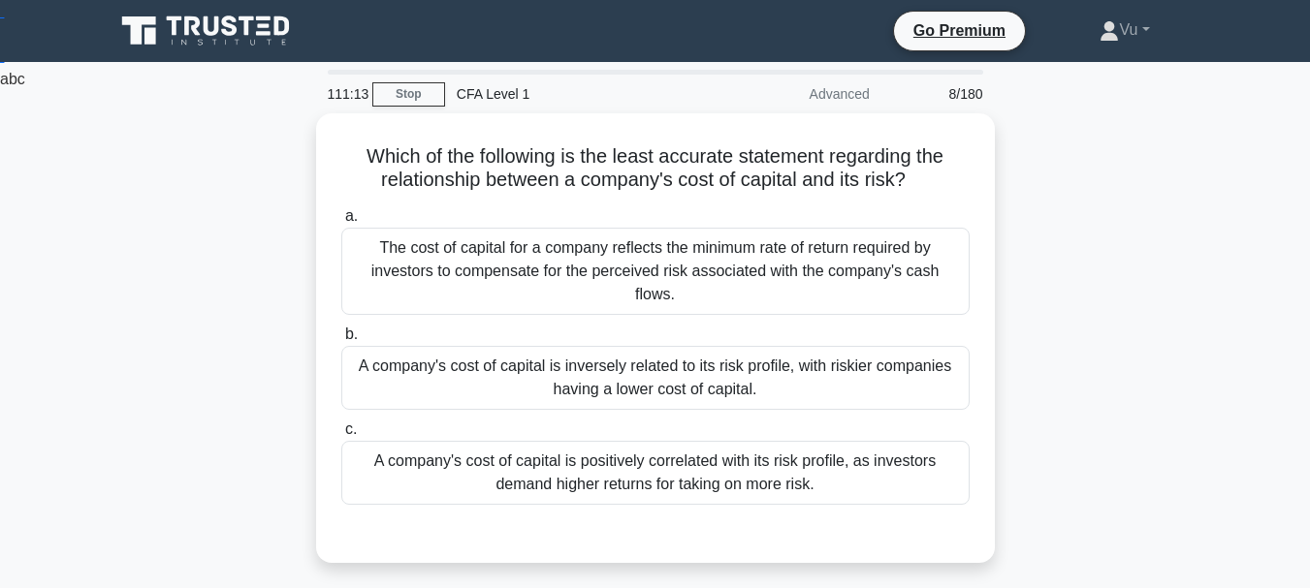
click at [406, 107] on div "111:13 Stop CFA Level 1 Advanced 8/180" at bounding box center [655, 94] width 679 height 39
click at [402, 93] on link "Stop" at bounding box center [408, 94] width 73 height 24
